Goal: Obtain resource: Download file/media

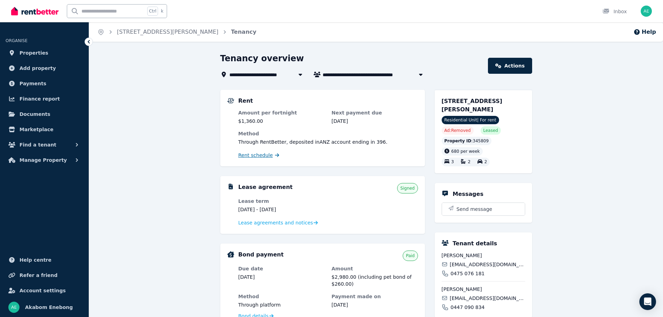
click at [257, 155] on span "Rent schedule" at bounding box center [255, 155] width 34 height 7
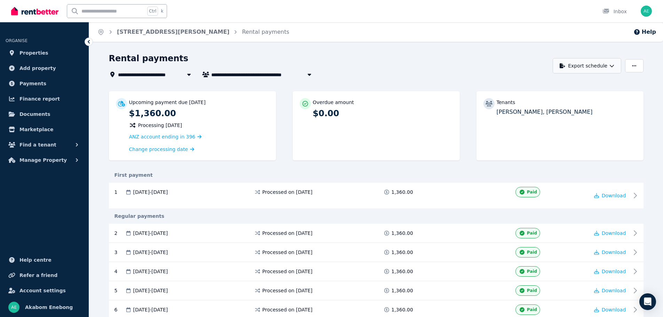
click at [598, 69] on button "Export schedule" at bounding box center [586, 65] width 69 height 15
click at [579, 83] on div "PDF" at bounding box center [586, 83] width 59 height 7
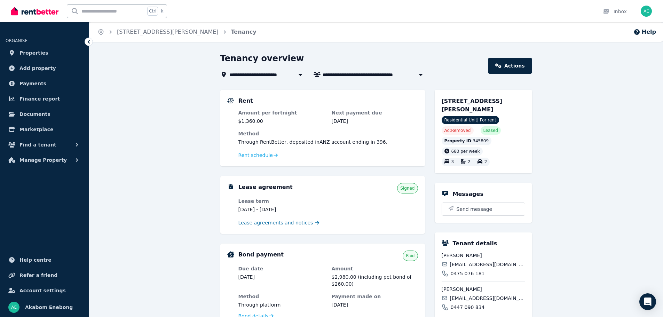
click at [278, 224] on span "Lease agreements and notices" at bounding box center [275, 222] width 75 height 7
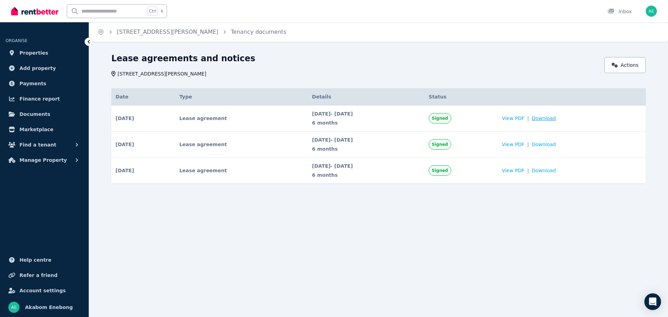
click at [556, 117] on span "Download" at bounding box center [543, 118] width 24 height 7
